Goal: Task Accomplishment & Management: Manage account settings

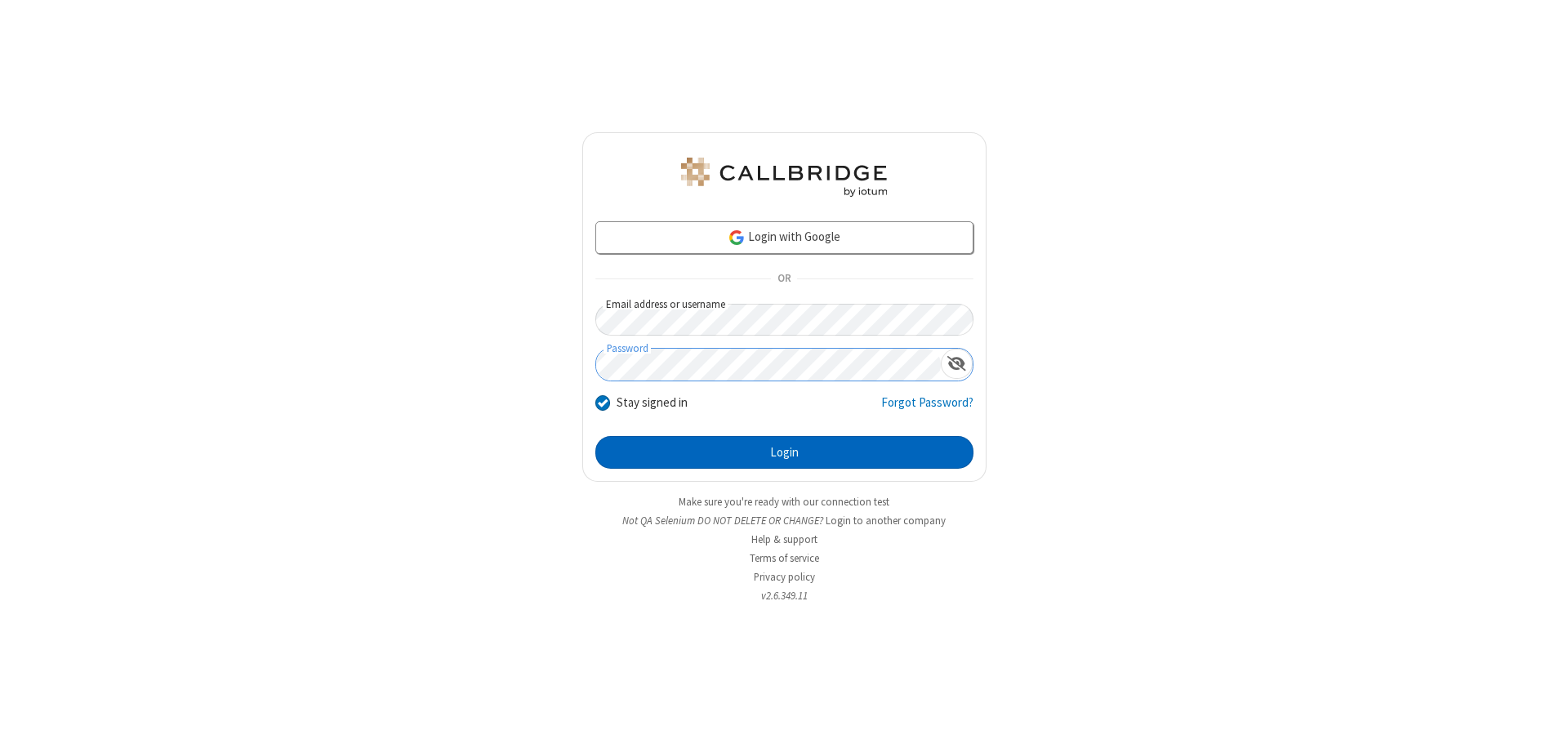
click at [784, 452] on button "Login" at bounding box center [785, 452] width 378 height 32
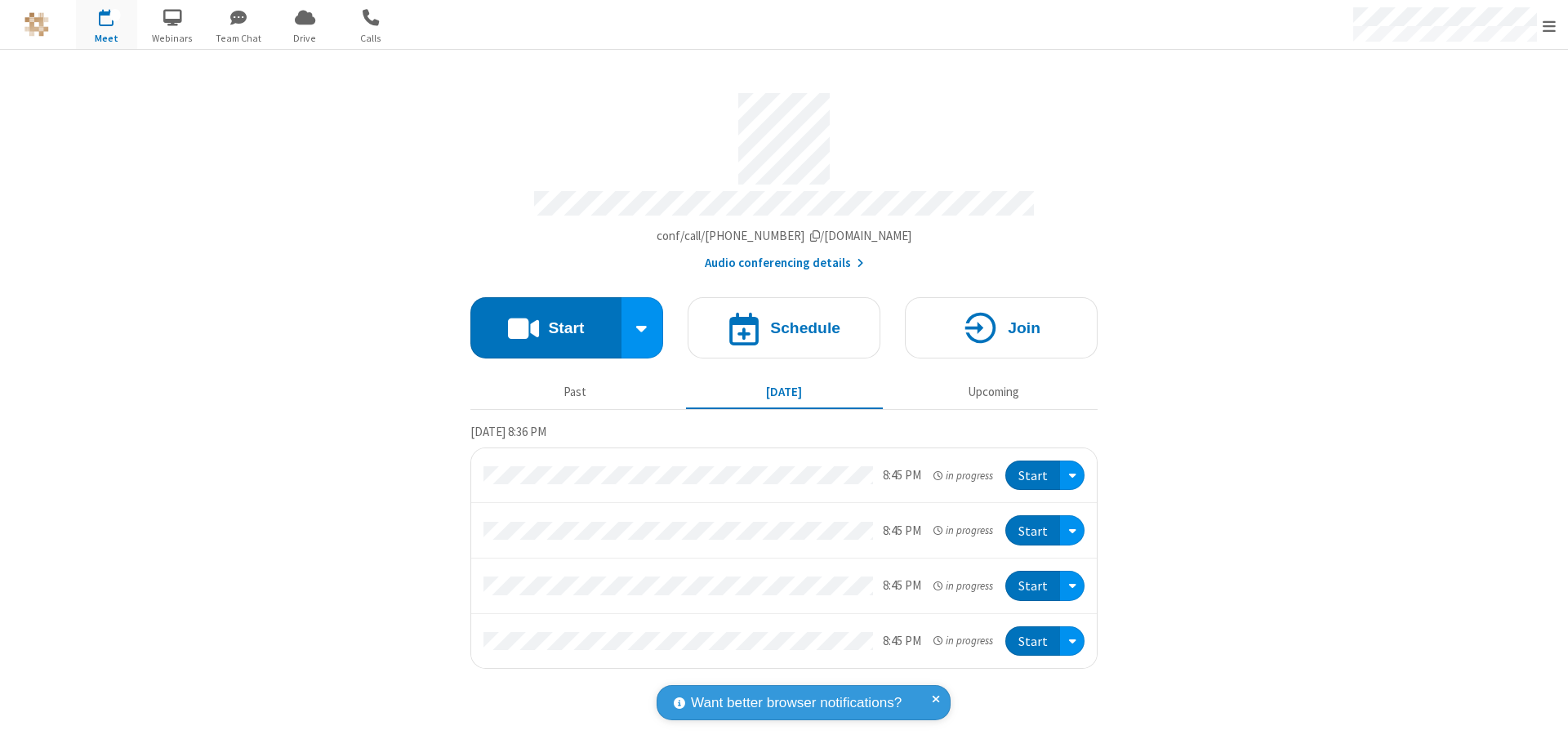
click at [1550, 25] on span "Open menu" at bounding box center [1549, 26] width 14 height 16
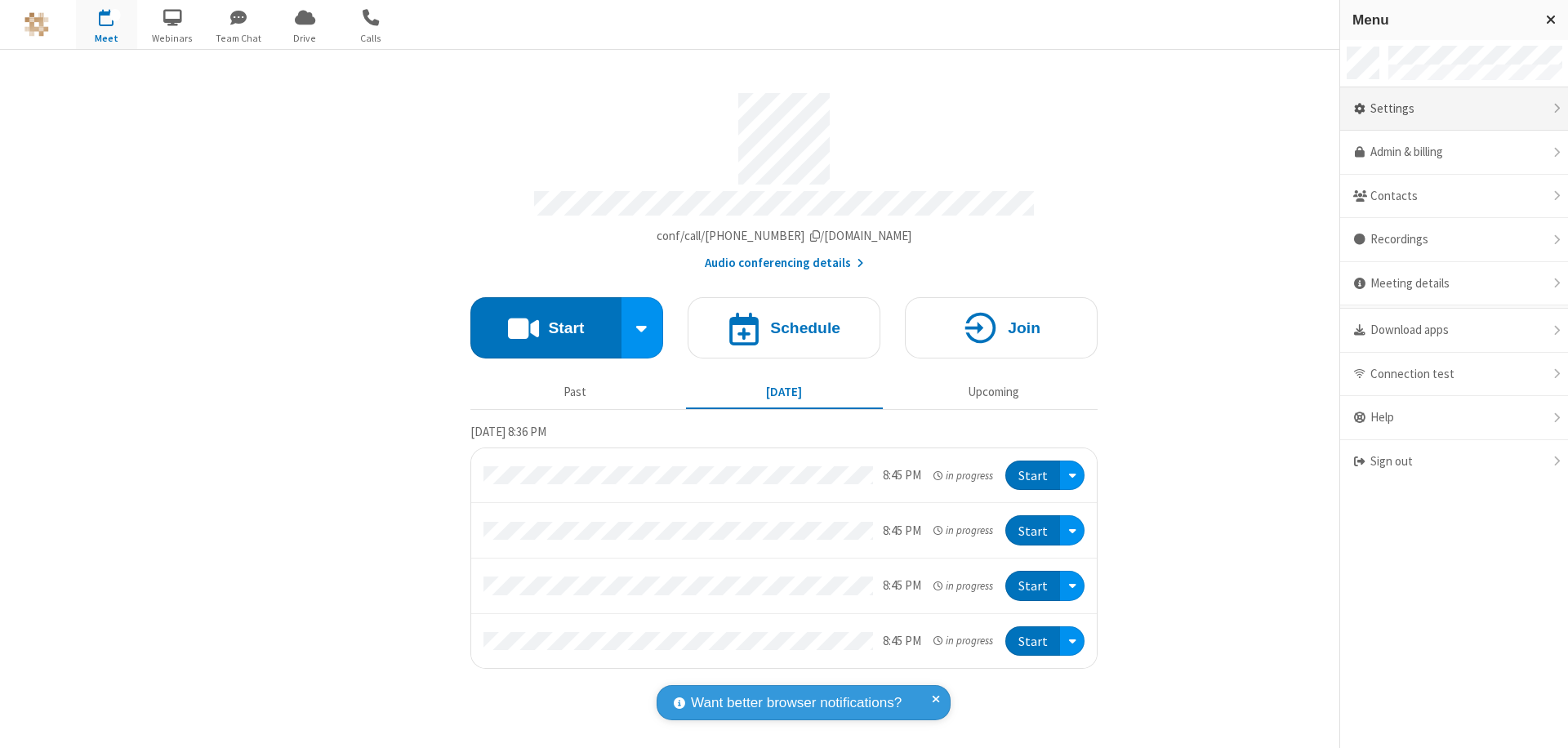
click at [1454, 109] on div "Settings" at bounding box center [1454, 109] width 228 height 44
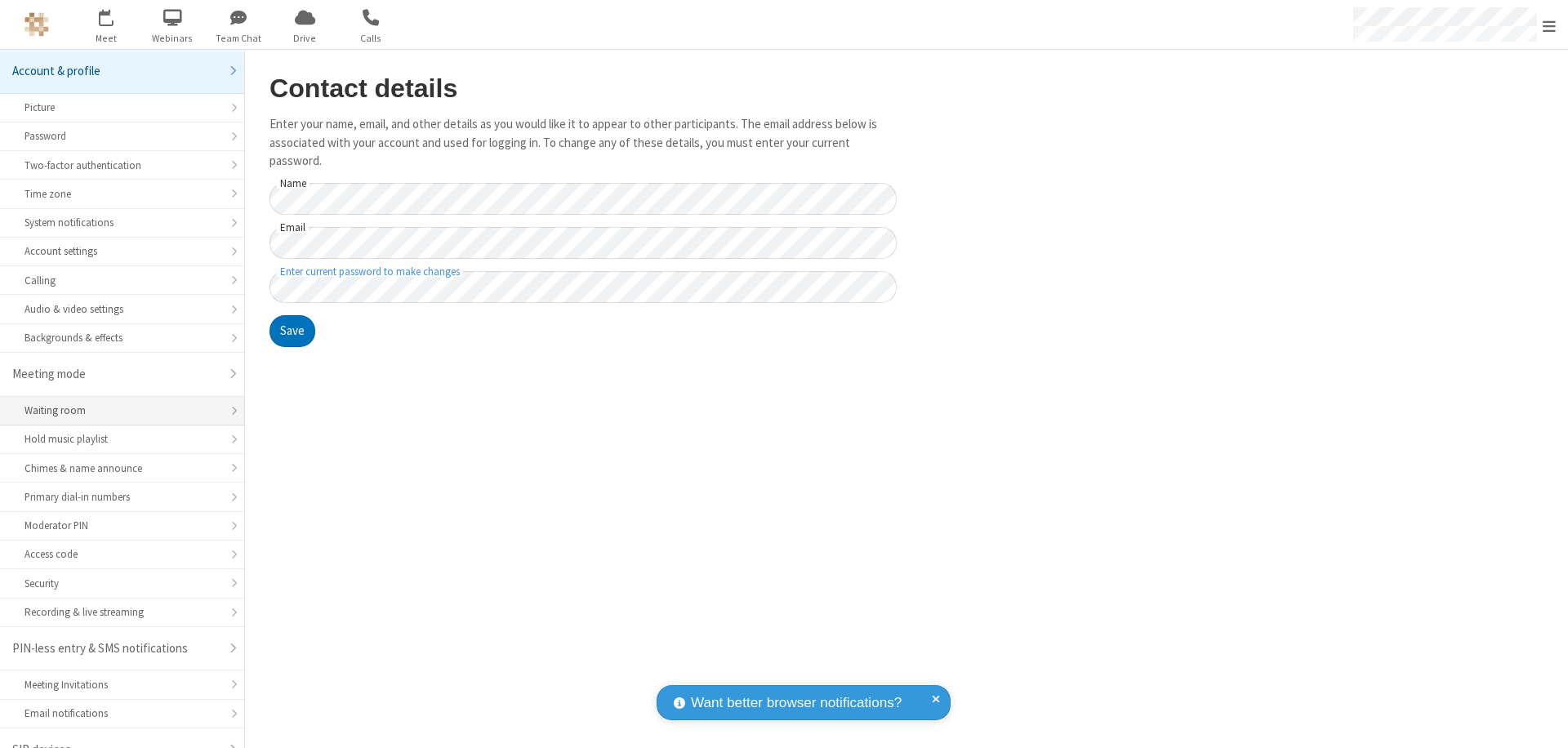
click at [116, 403] on div "Waiting room" at bounding box center [122, 410] width 196 height 15
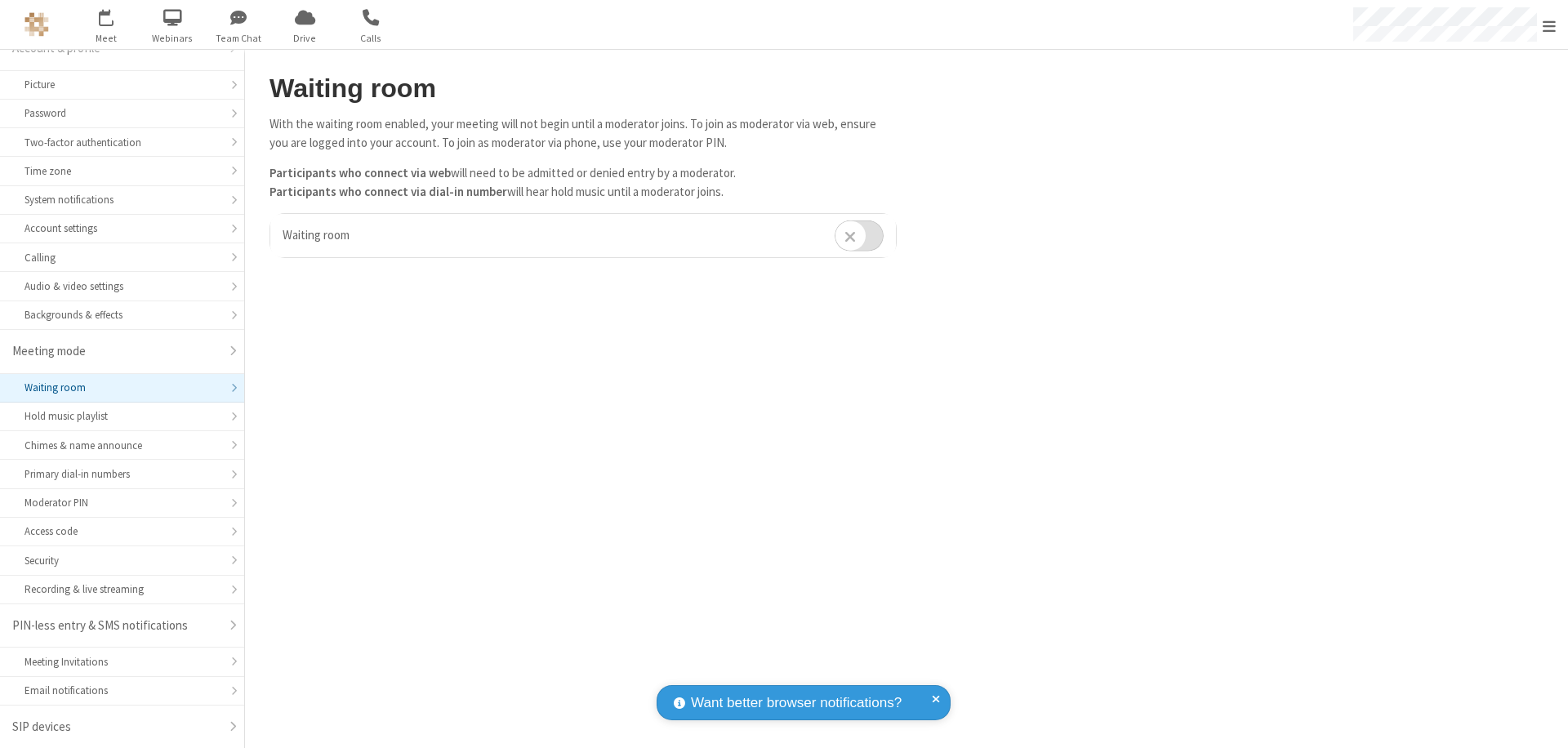
click at [860, 235] on input "checkbox" at bounding box center [859, 235] width 49 height 32
checkbox input "true"
click at [1550, 24] on span "Open menu" at bounding box center [1549, 26] width 14 height 16
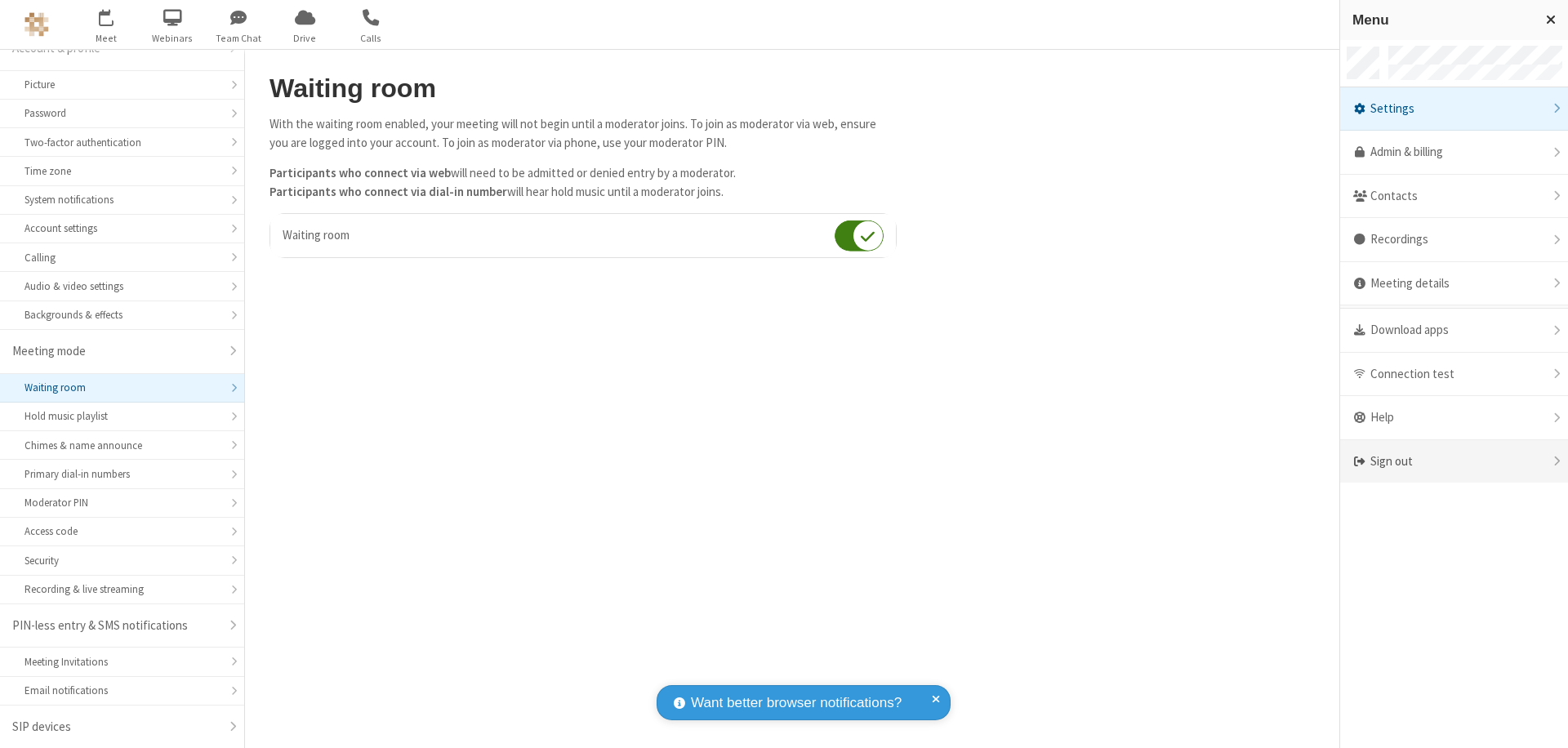
click at [1454, 461] on div "Sign out" at bounding box center [1454, 462] width 228 height 43
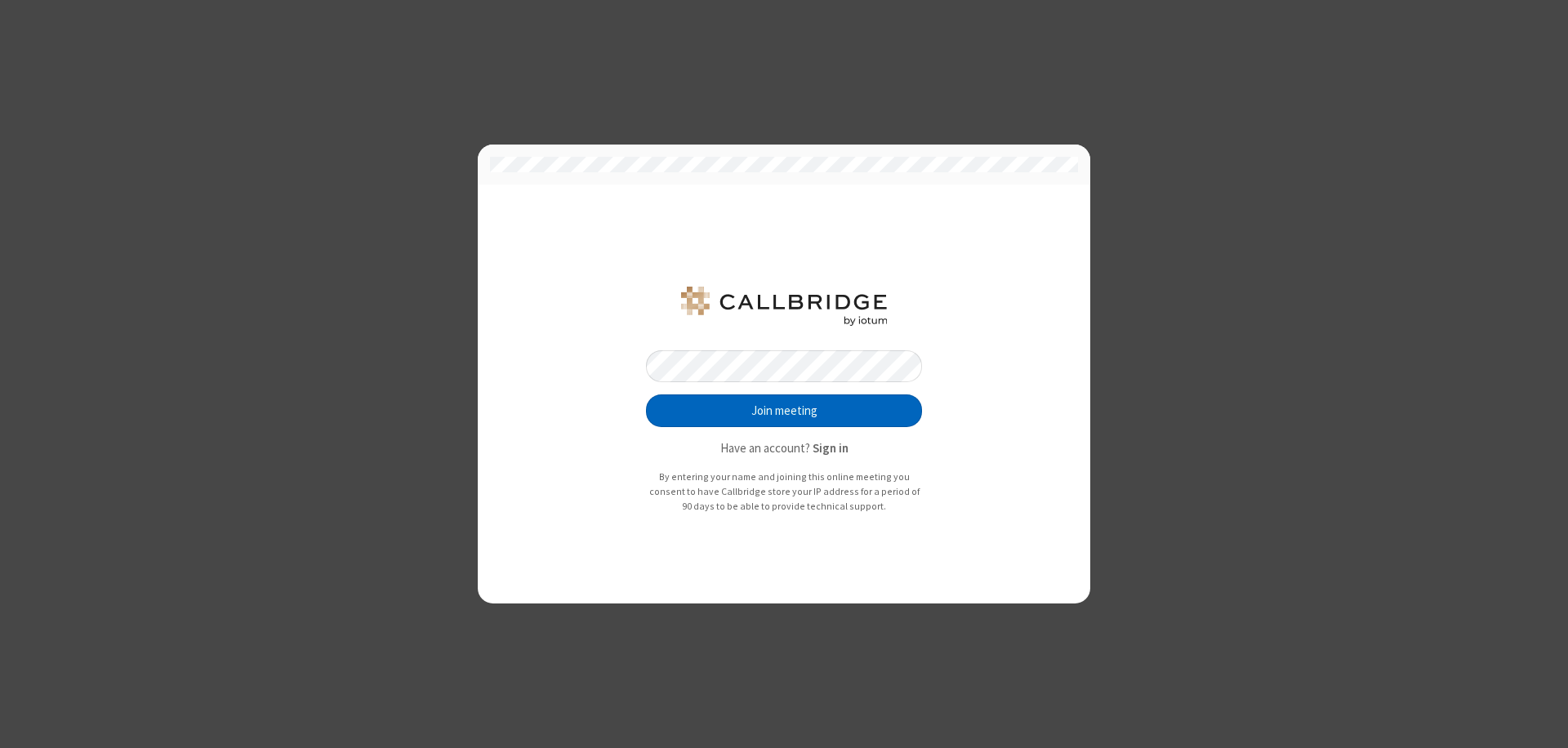
click at [784, 411] on button "Join meeting" at bounding box center [784, 411] width 276 height 32
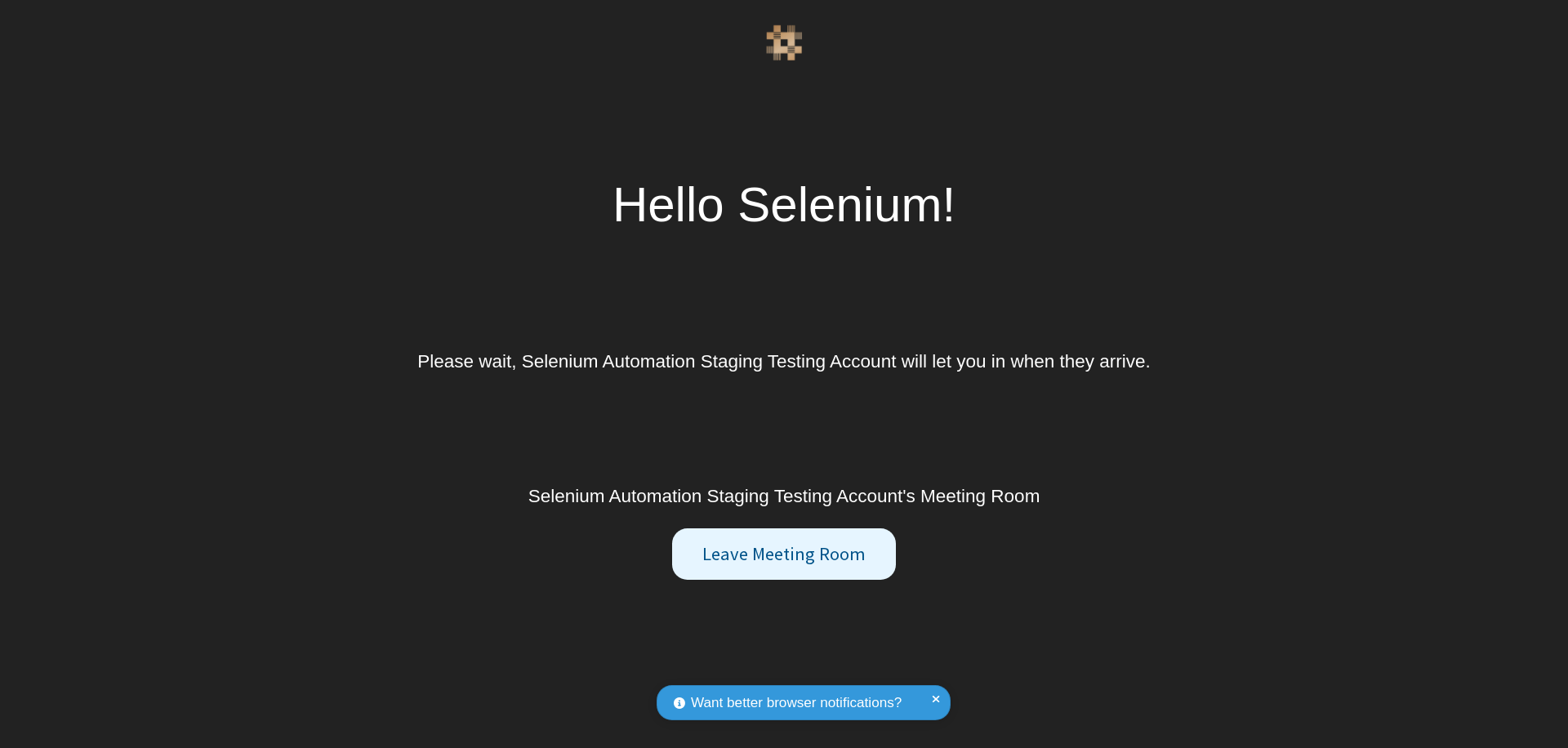
click at [783, 554] on button "Leave Meeting Room" at bounding box center [783, 554] width 223 height 52
